Goal: Task Accomplishment & Management: Use online tool/utility

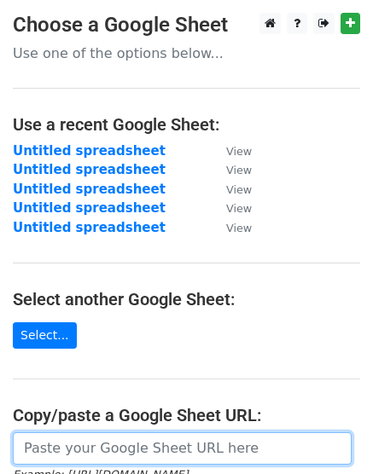
click at [130, 449] on input "url" at bounding box center [182, 448] width 339 height 32
paste input "https://docs.google.com/spreadsheets/d/1P6GhDC2KfL0rgMjIL47QHKF6b_IP9SS2aXcOumY…"
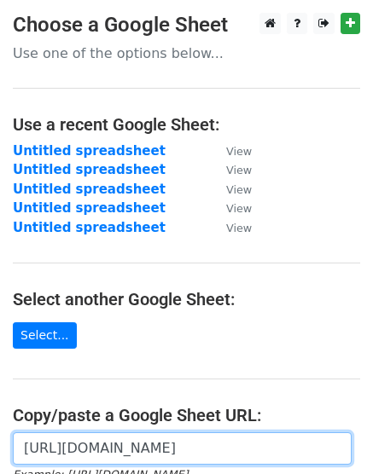
scroll to position [0, 368]
type input "https://docs.google.com/spreadsheets/d/1P6GhDC2KfL0rgMjIL47QHKF6b_IP9SS2aXcOumY…"
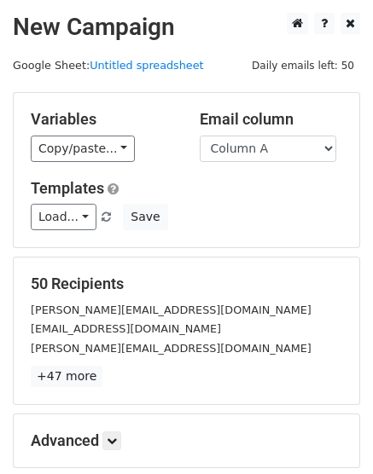
scroll to position [188, 0]
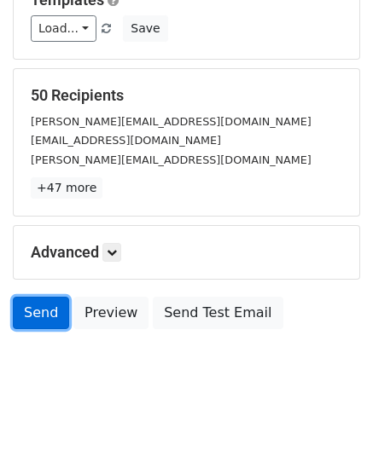
click at [50, 317] on link "Send" at bounding box center [41, 313] width 56 height 32
